Goal: Task Accomplishment & Management: Use online tool/utility

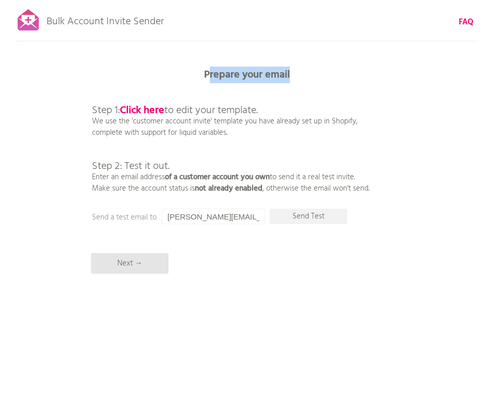
drag, startPoint x: 211, startPoint y: 68, endPoint x: 362, endPoint y: 81, distance: 151.1
click at [369, 0] on div "Prepare your email Step 1: Click here to edit your template. We use the 'custom…" at bounding box center [247, 0] width 494 height 0
click at [310, 75] on p "Prepare your email" at bounding box center [247, 75] width 310 height 10
drag, startPoint x: 293, startPoint y: 75, endPoint x: 79, endPoint y: 68, distance: 214.2
click at [77, 72] on div "Bulk Account Invite Sender FAQ Synced all customers! Pause sending (This can ta…" at bounding box center [247, 181] width 494 height 362
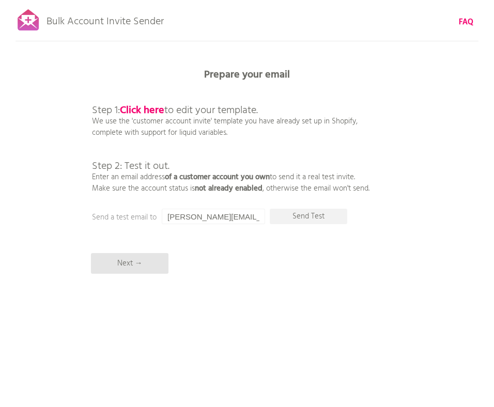
click at [203, 83] on p "Step 1: Click here to edit your template. We use the 'customer account invite' …" at bounding box center [231, 139] width 278 height 112
drag, startPoint x: 164, startPoint y: 62, endPoint x: 341, endPoint y: 62, distance: 176.8
click at [341, 62] on div "Bulk Account Invite Sender FAQ Synced all customers! Pause sending (This can ta…" at bounding box center [247, 181] width 494 height 362
click at [289, 93] on p "Step 1: Click here to edit your template. We use the 'customer account invite' …" at bounding box center [231, 139] width 278 height 112
drag, startPoint x: 273, startPoint y: 82, endPoint x: 20, endPoint y: 74, distance: 253.0
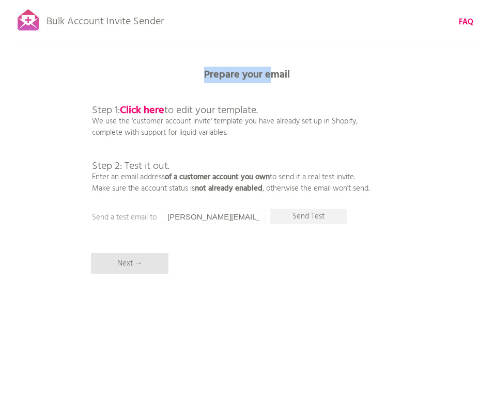
click at [27, 74] on div "Bulk Account Invite Sender FAQ Synced all customers! Pause sending (This can ta…" at bounding box center [247, 181] width 494 height 362
click at [203, 67] on div "Bulk Account Invite Sender FAQ Synced all customers! Pause sending (This can ta…" at bounding box center [247, 181] width 494 height 362
drag, startPoint x: 192, startPoint y: 66, endPoint x: 337, endPoint y: 66, distance: 144.8
click at [341, 72] on div "Bulk Account Invite Sender FAQ Synced all customers! Pause sending (This can ta…" at bounding box center [247, 181] width 494 height 362
click at [315, 73] on p "Prepare your email" at bounding box center [247, 75] width 310 height 10
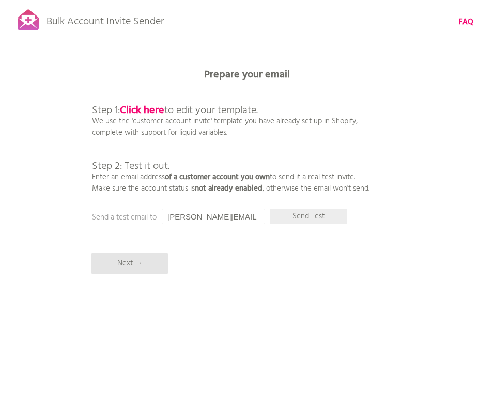
click at [327, 221] on p "Send Test" at bounding box center [309, 217] width 78 height 16
click at [132, 266] on p "Next →" at bounding box center [130, 263] width 78 height 21
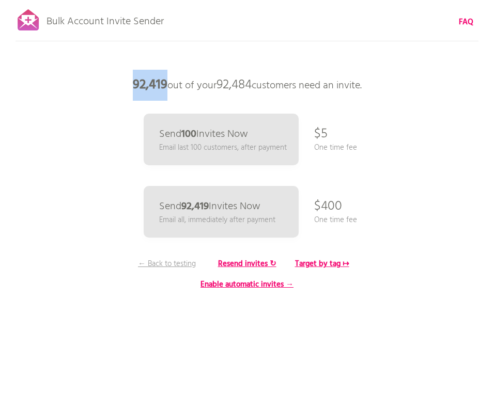
drag, startPoint x: 128, startPoint y: 76, endPoint x: 178, endPoint y: 80, distance: 50.8
click at [159, 80] on p "92,419 out of your 92,484 customers need an invite." at bounding box center [247, 85] width 310 height 31
click at [273, 89] on p "92,419 out of your 92,484 customers need an invite." at bounding box center [247, 85] width 310 height 31
drag, startPoint x: 127, startPoint y: 83, endPoint x: 379, endPoint y: 84, distance: 252.3
click at [381, 84] on p "92,419 out of your 92,484 customers need an invite." at bounding box center [247, 85] width 310 height 31
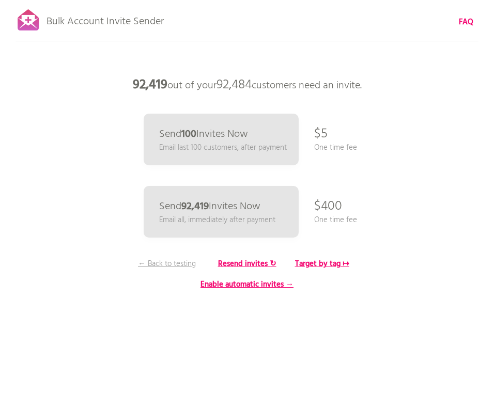
click at [379, 84] on p "92,419 out of your 92,484 customers need an invite." at bounding box center [247, 85] width 310 height 31
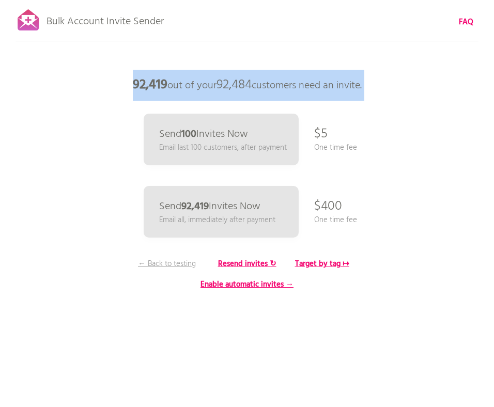
drag, startPoint x: 379, startPoint y: 84, endPoint x: 132, endPoint y: 99, distance: 247.6
click at [132, 99] on p "92,419 out of your 92,484 customers need an invite." at bounding box center [247, 85] width 310 height 31
click at [127, 97] on p "92,419 out of your 92,484 customers need an invite." at bounding box center [247, 85] width 310 height 31
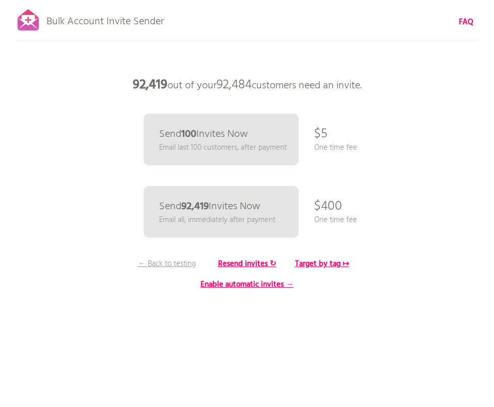
drag, startPoint x: 127, startPoint y: 90, endPoint x: 379, endPoint y: 99, distance: 252.5
click at [379, 99] on p "92,419 out of your 92,484 customers need an invite." at bounding box center [247, 85] width 310 height 31
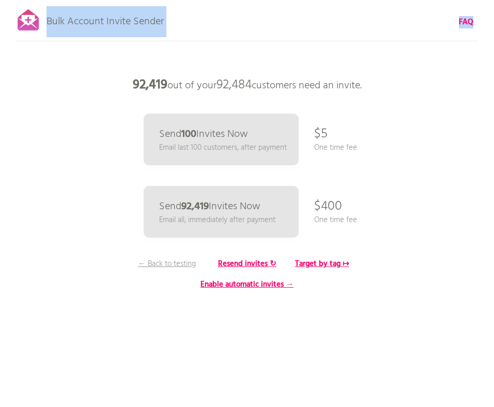
drag, startPoint x: 180, startPoint y: 23, endPoint x: 20, endPoint y: 22, distance: 159.8
click at [21, 22] on div "Bulk Account Invite Sender FAQ Synced all customers! Pause sending (This can ta…" at bounding box center [247, 181] width 494 height 362
click at [103, 21] on p "Bulk Account Invite Sender" at bounding box center [105, 19] width 117 height 26
drag, startPoint x: 169, startPoint y: 23, endPoint x: 50, endPoint y: 26, distance: 119.0
click at [47, 27] on div "Bulk Account Invite Sender FAQ Synced all customers! Pause sending (This can ta…" at bounding box center [247, 181] width 494 height 362
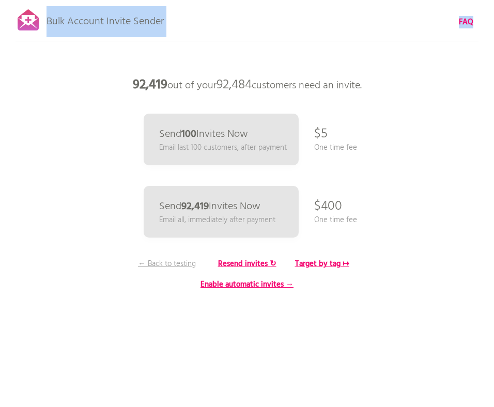
click at [157, 18] on p "Bulk Account Invite Sender" at bounding box center [105, 19] width 117 height 26
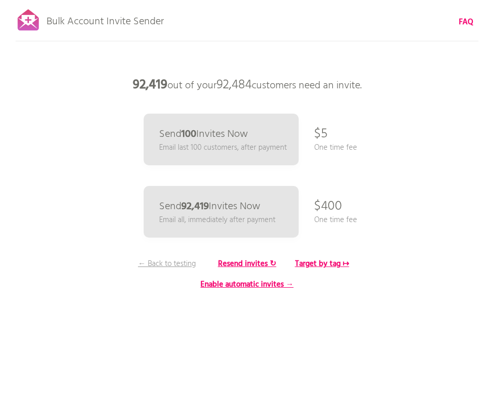
click at [181, 24] on div "Bulk Account Invite Sender FAQ Synced all customers! Pause sending (This can ta…" at bounding box center [247, 181] width 494 height 362
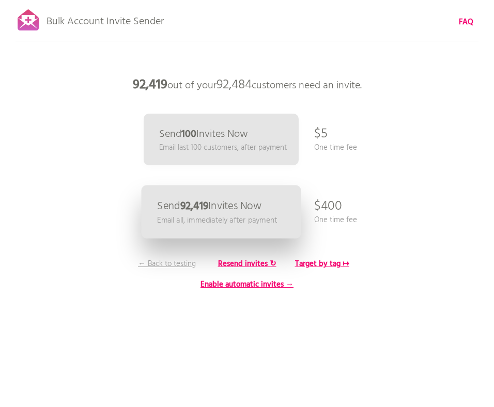
click at [229, 203] on p "Send 92,419 Invites Now" at bounding box center [209, 206] width 104 height 11
